Goal: Navigation & Orientation: Find specific page/section

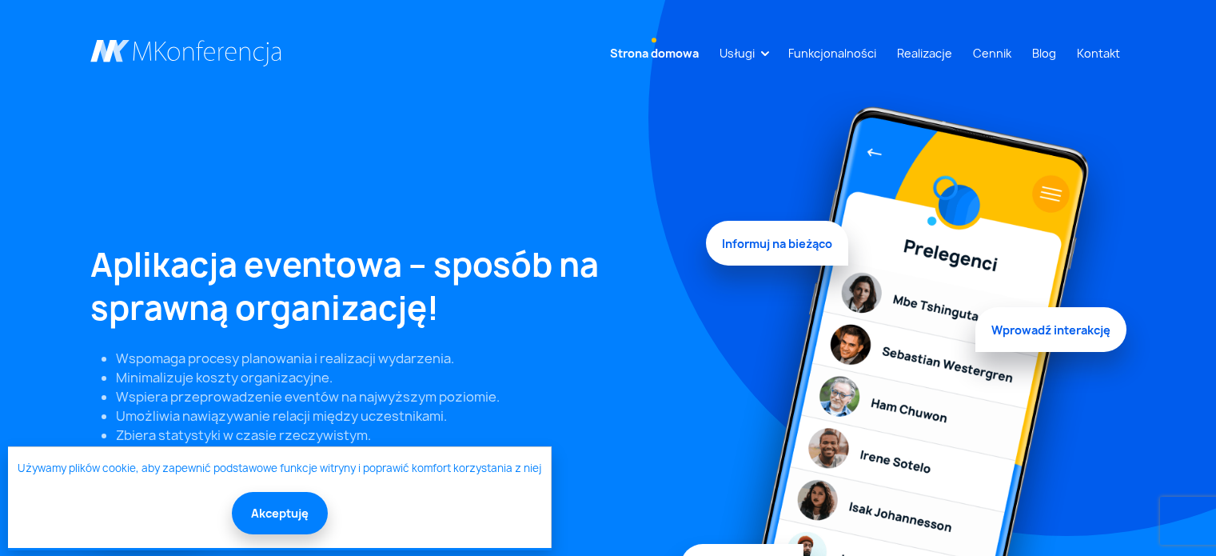
click at [191, 54] on link at bounding box center [186, 53] width 192 height 27
drag, startPoint x: 0, startPoint y: 0, endPoint x: 115, endPoint y: 65, distance: 132.1
click at [115, 65] on link at bounding box center [186, 53] width 192 height 27
click at [268, 504] on button "Akceptuję" at bounding box center [280, 511] width 96 height 42
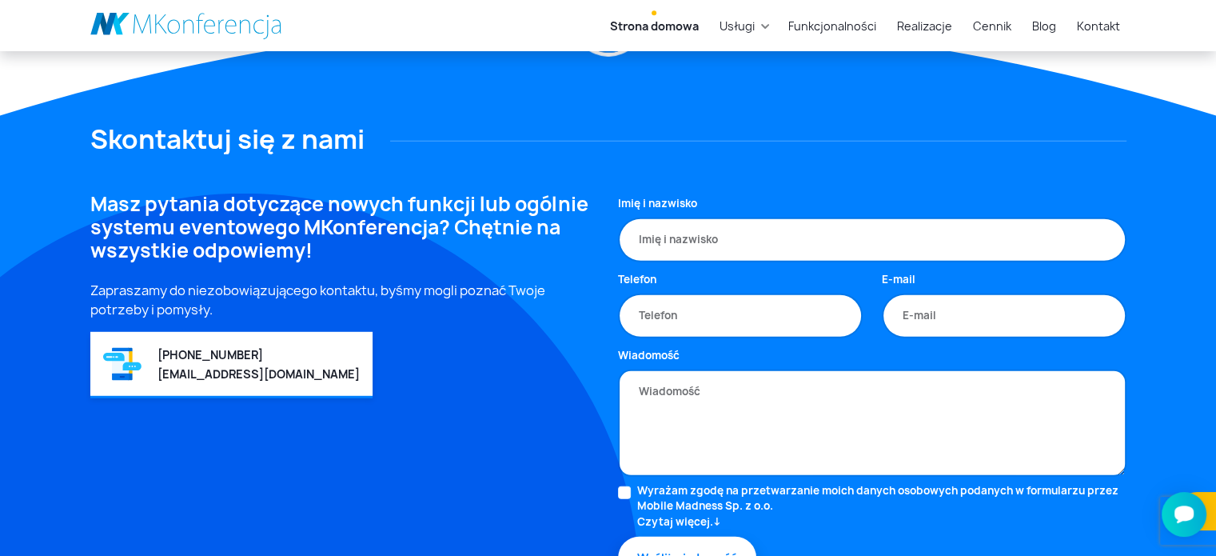
scroll to position [4555, 0]
